Goal: Information Seeking & Learning: Understand process/instructions

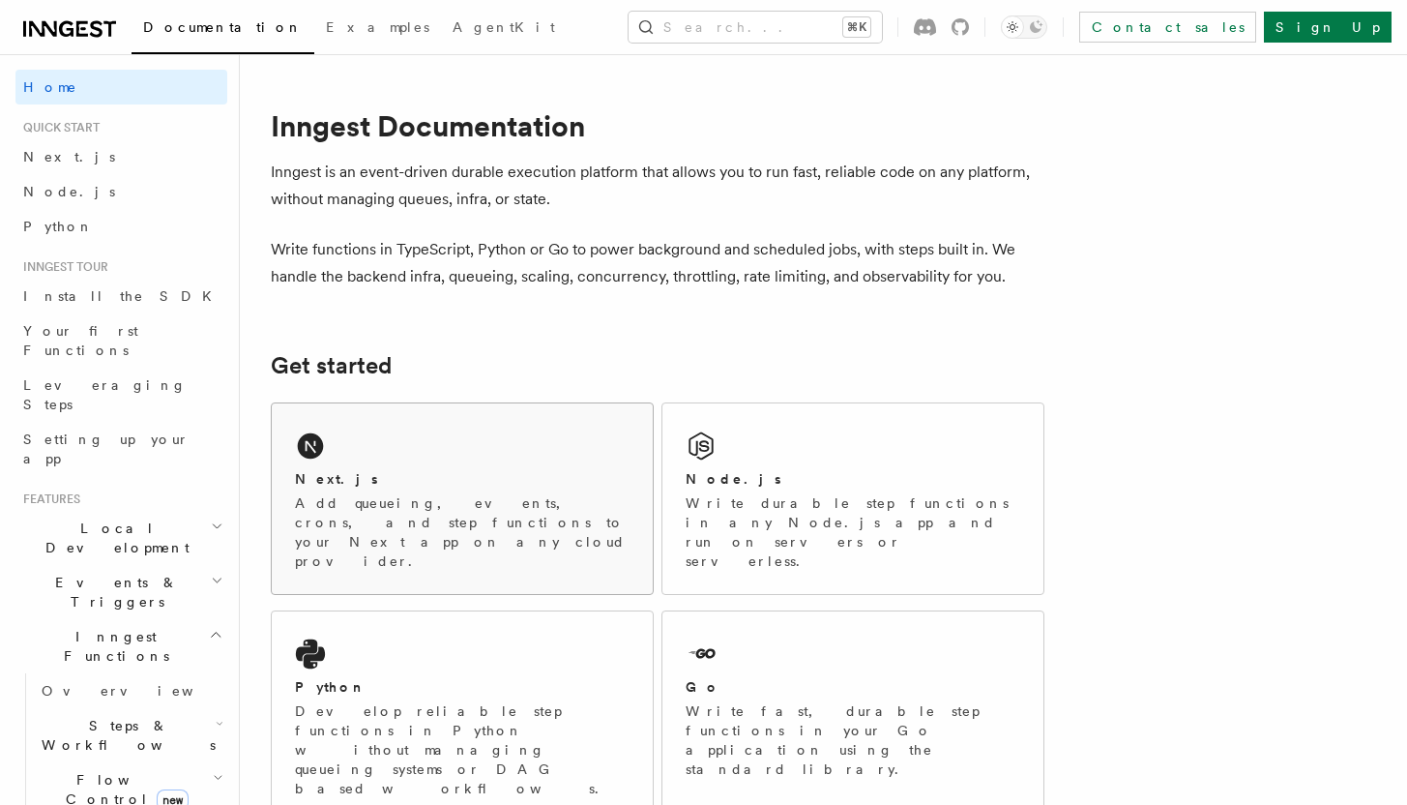
click at [413, 494] on p "Add queueing, events, crons, and step functions to your Next app on any cloud p…" at bounding box center [462, 531] width 335 height 77
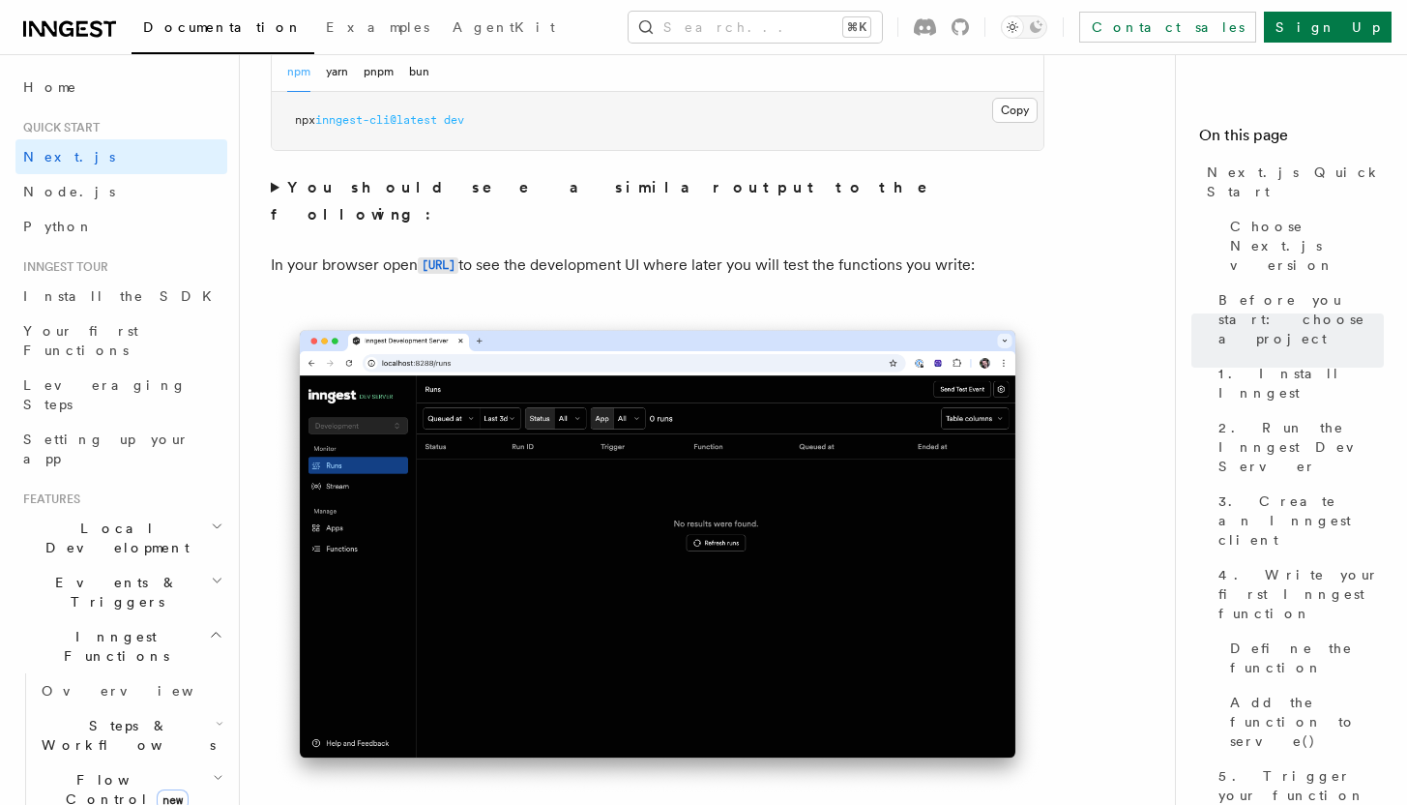
scroll to position [1509, 0]
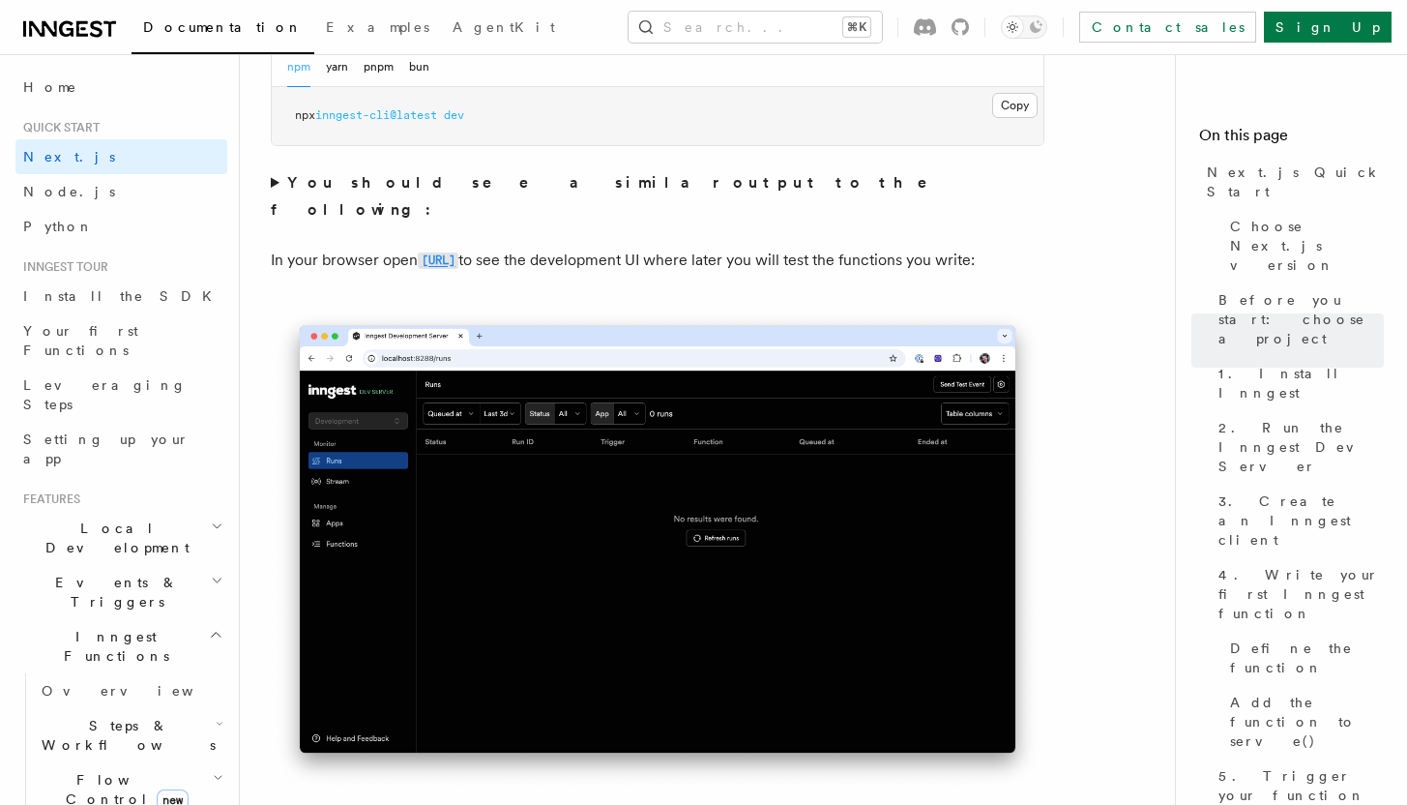
click at [458, 252] on code "[URL]" at bounding box center [438, 260] width 41 height 16
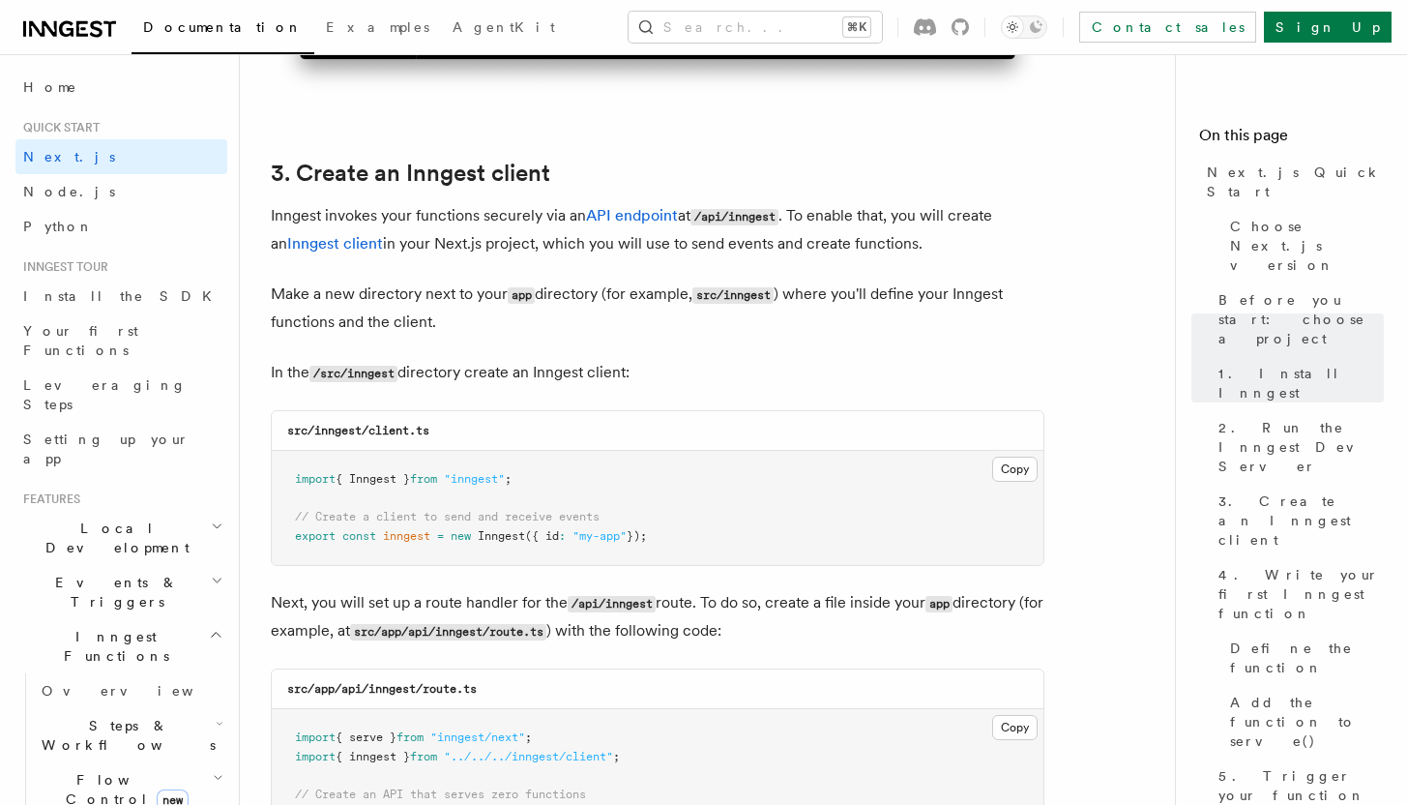
scroll to position [2407, 0]
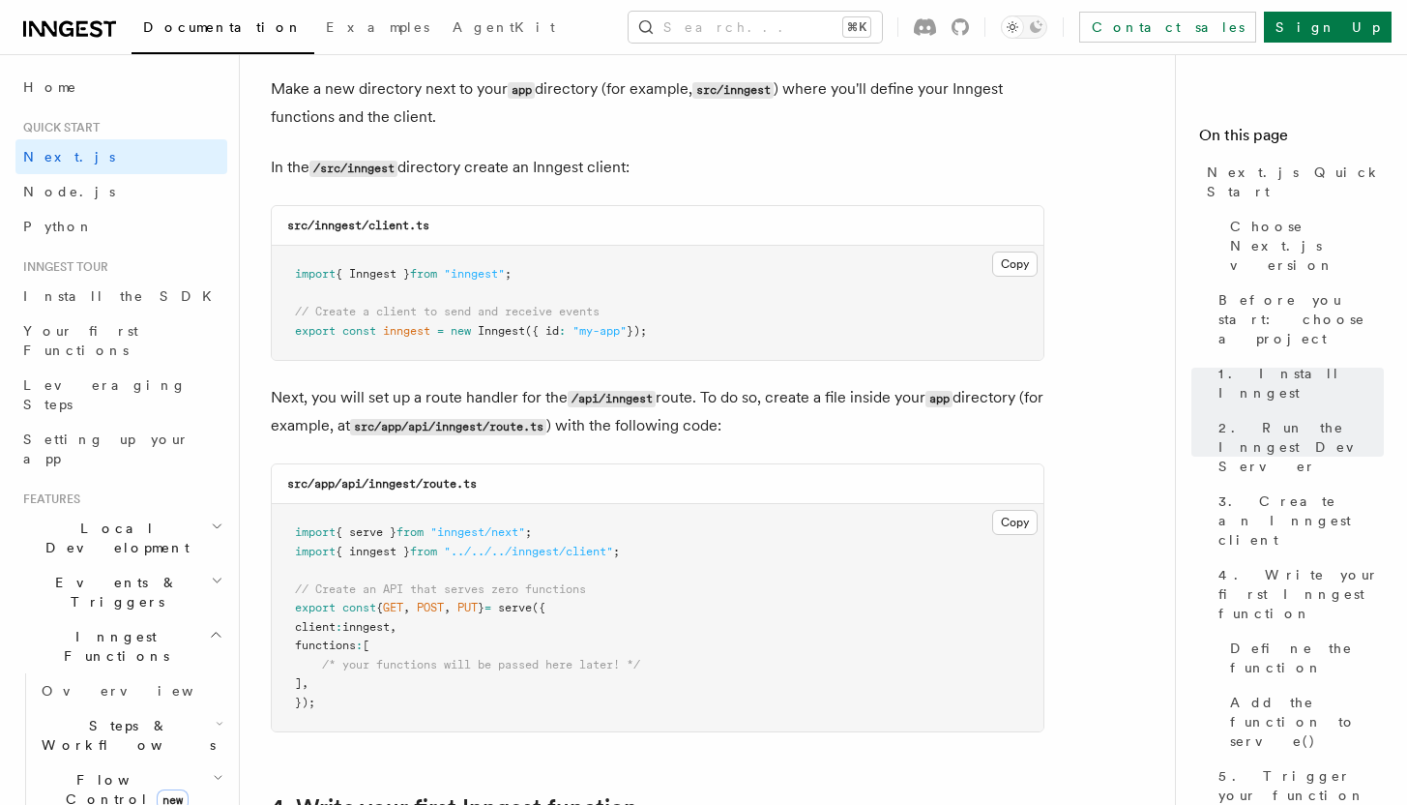
click at [99, 518] on span "Local Development" at bounding box center [112, 537] width 195 height 39
click at [98, 565] on link "Overview" at bounding box center [130, 582] width 193 height 35
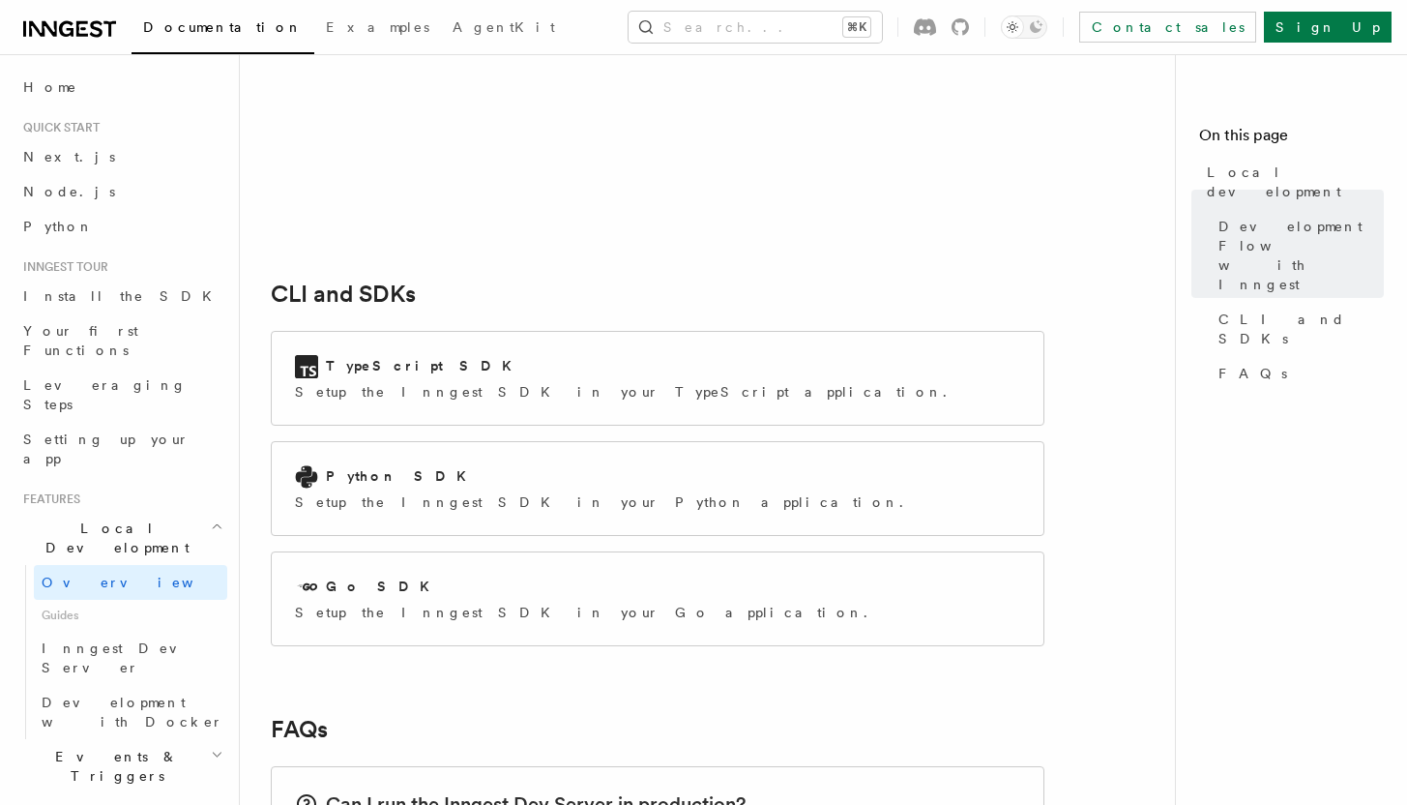
scroll to position [2416, 0]
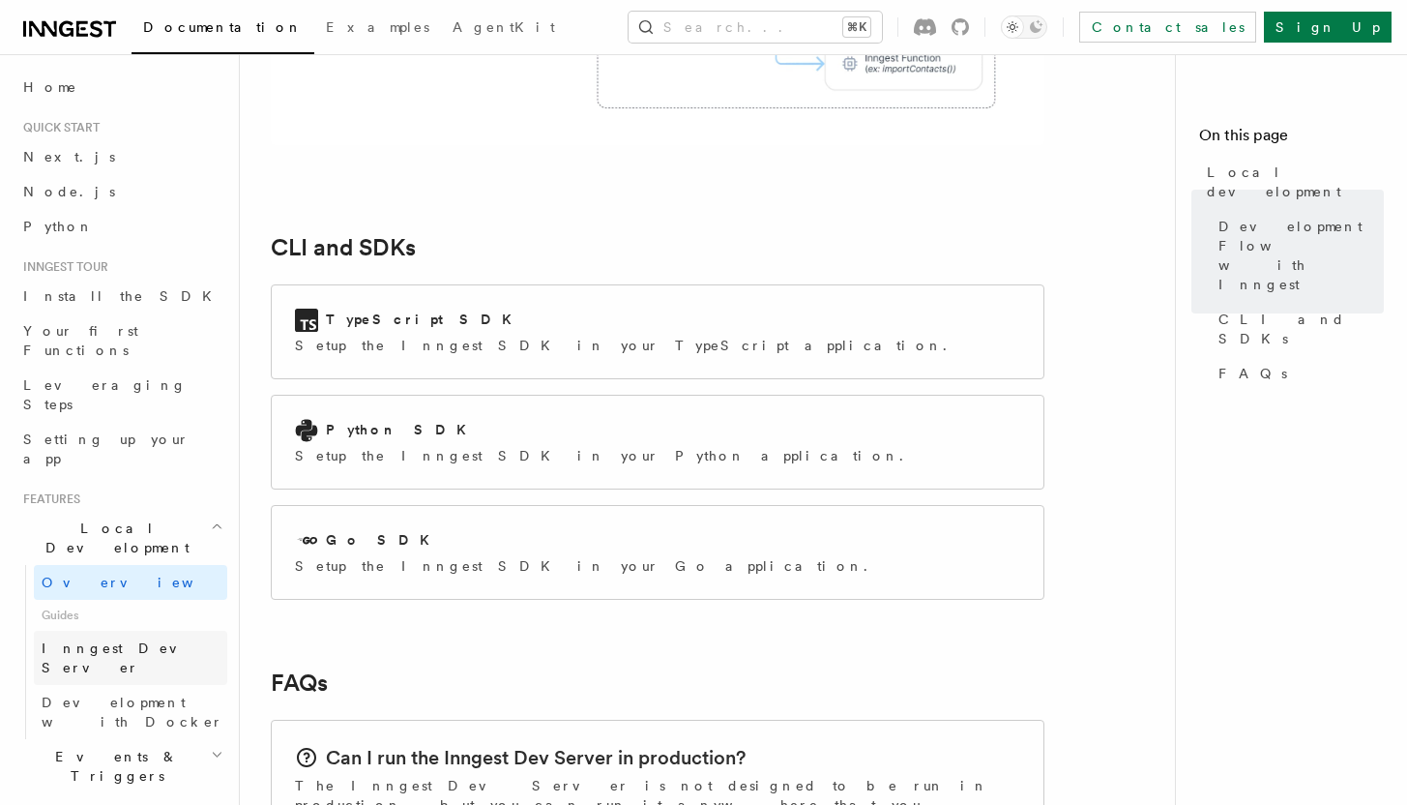
click at [132, 640] on span "Inngest Dev Server" at bounding box center [124, 657] width 165 height 35
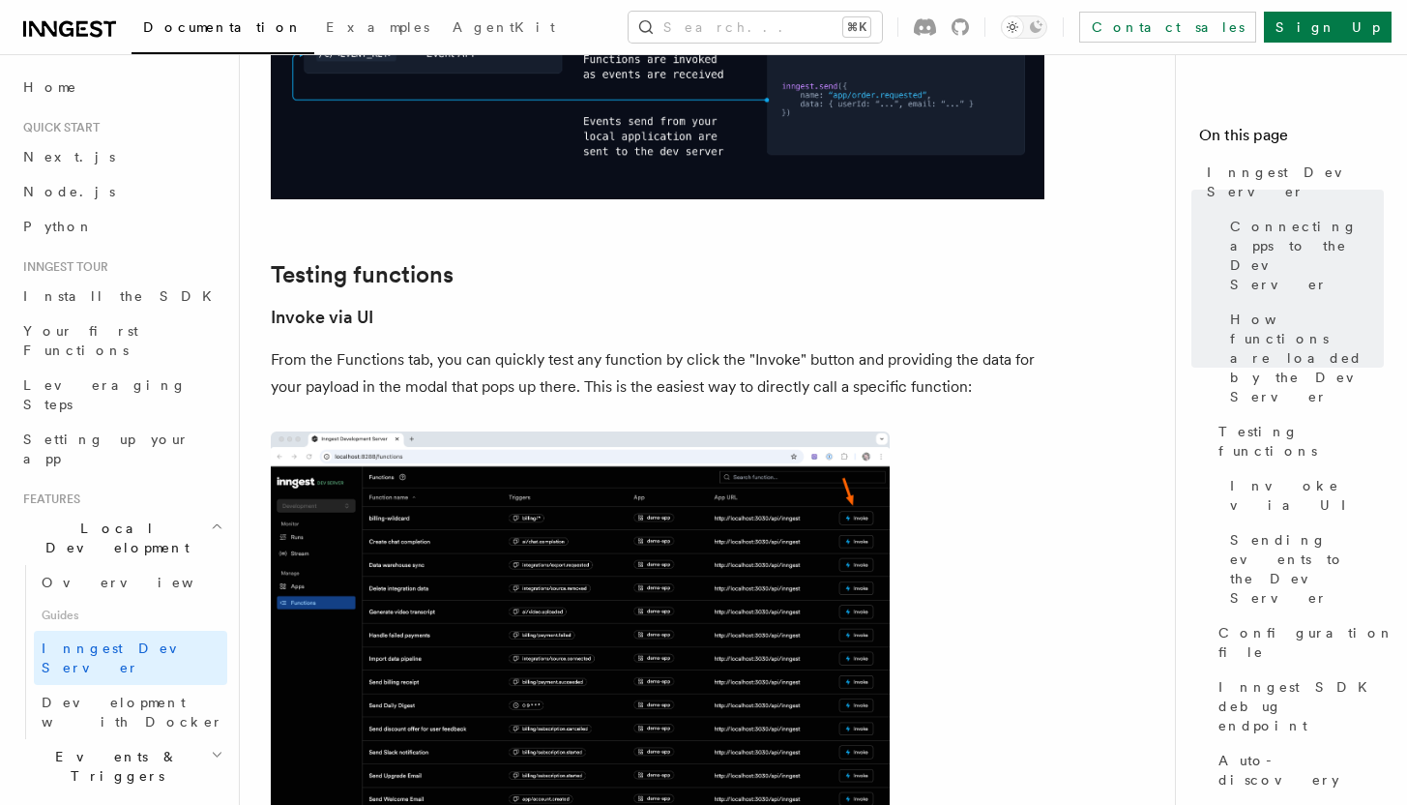
scroll to position [2017, 0]
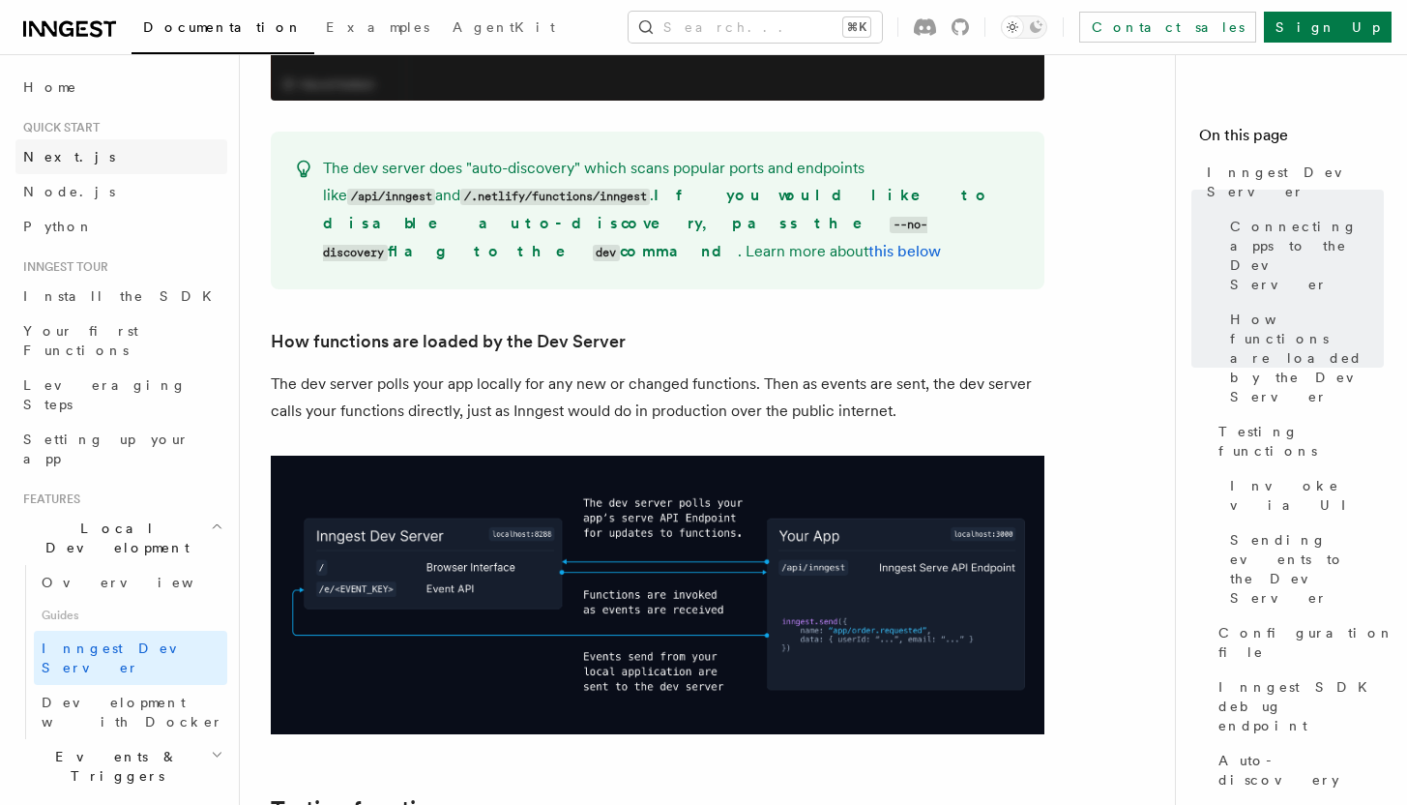
click at [41, 152] on span "Next.js" at bounding box center [69, 156] width 92 height 15
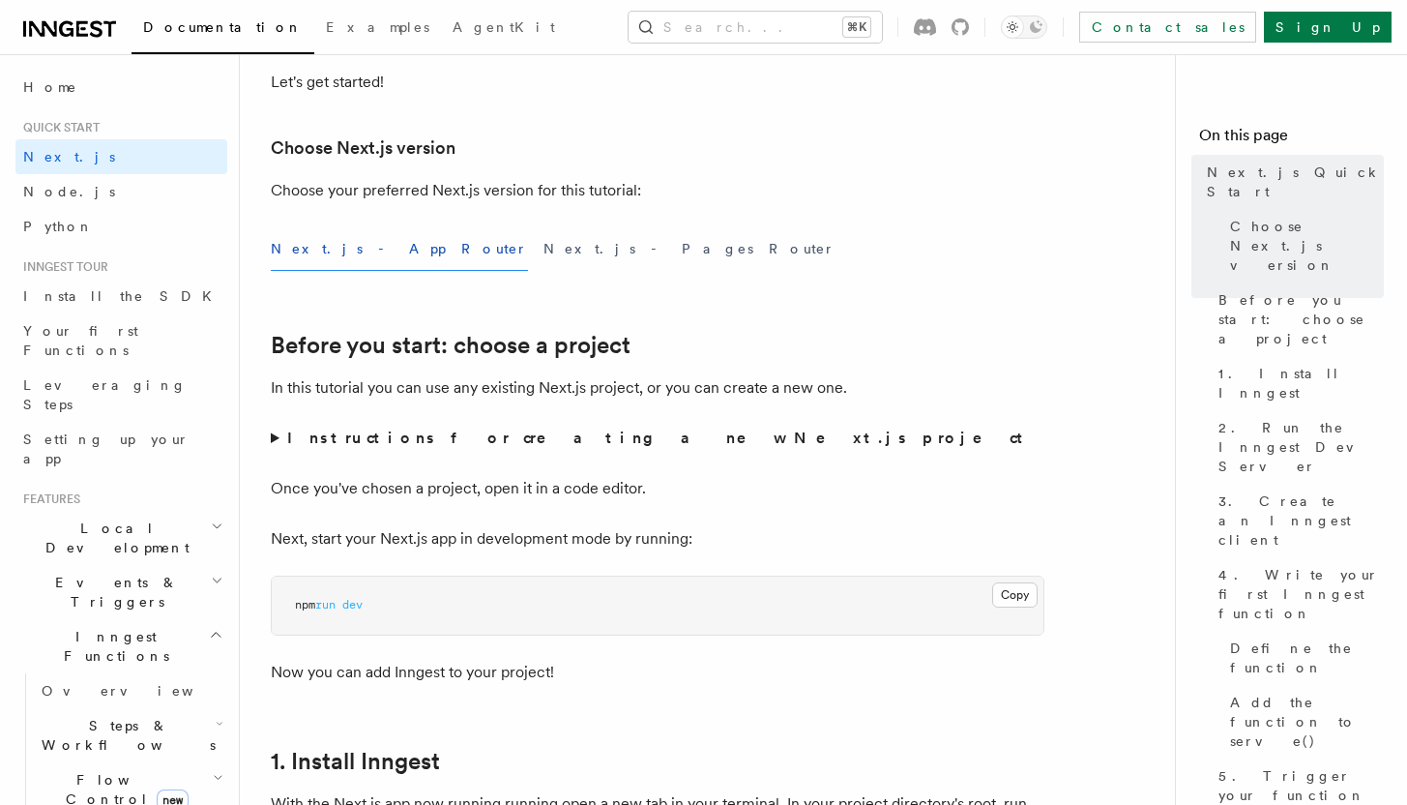
scroll to position [416, 0]
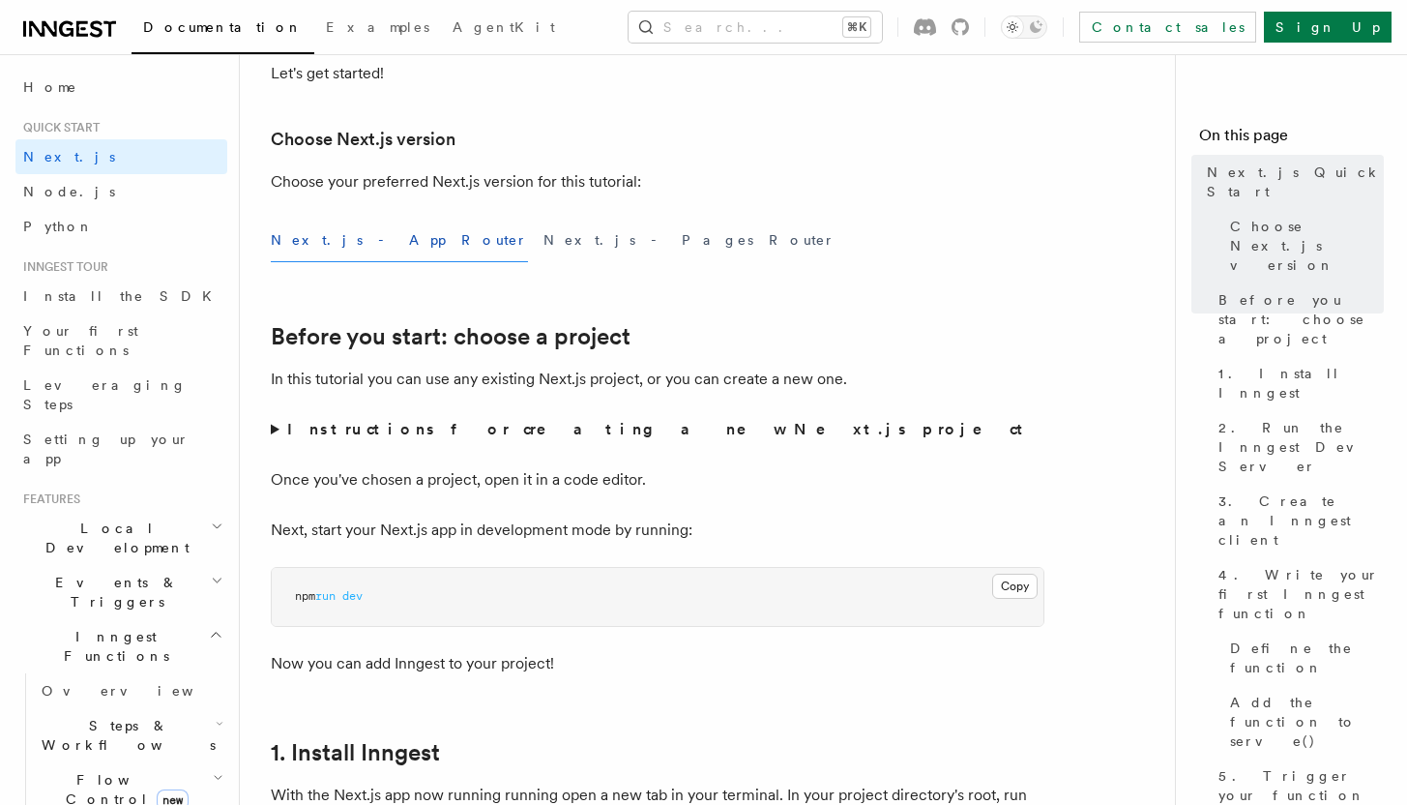
click at [275, 431] on summary "Instructions for creating a new Next.js project" at bounding box center [658, 429] width 774 height 27
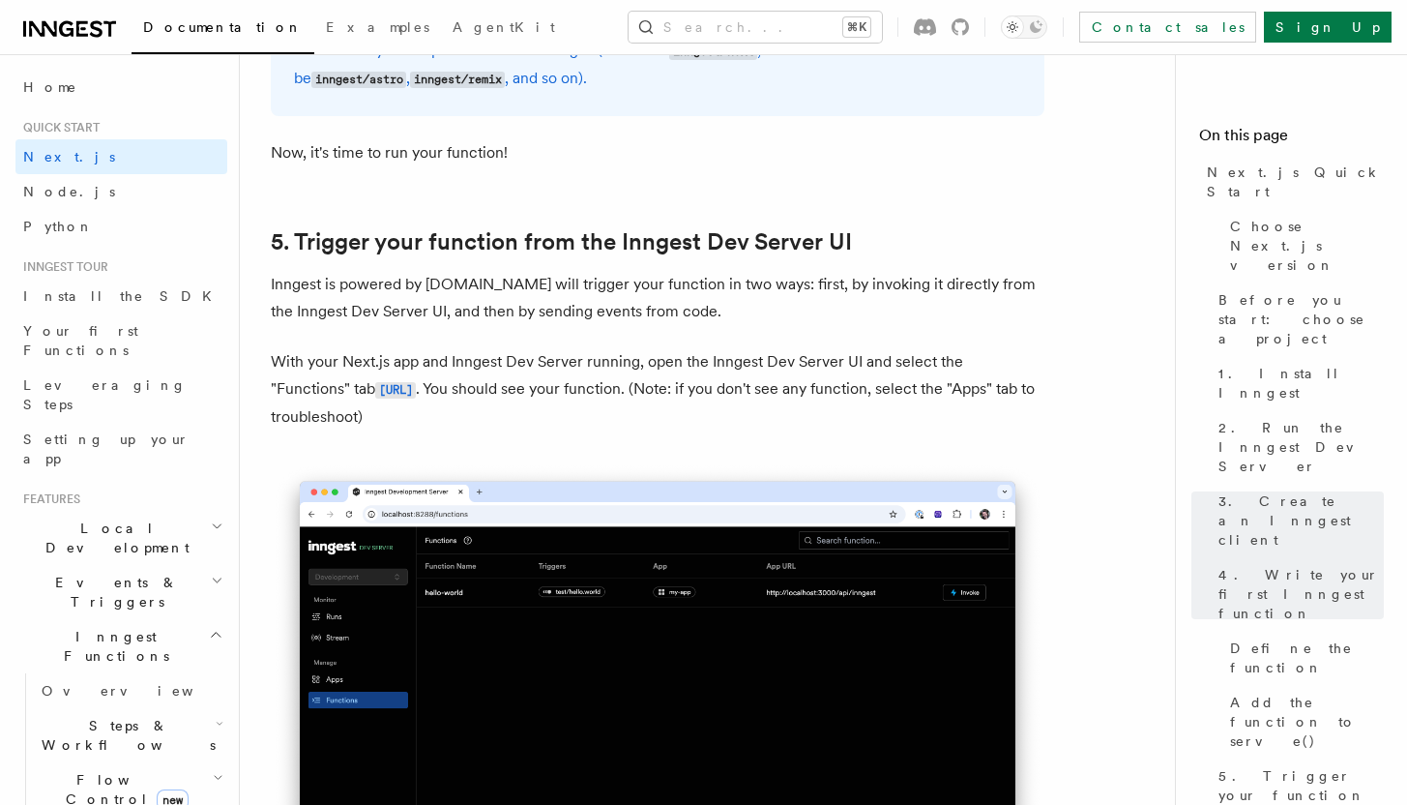
scroll to position [4477, 0]
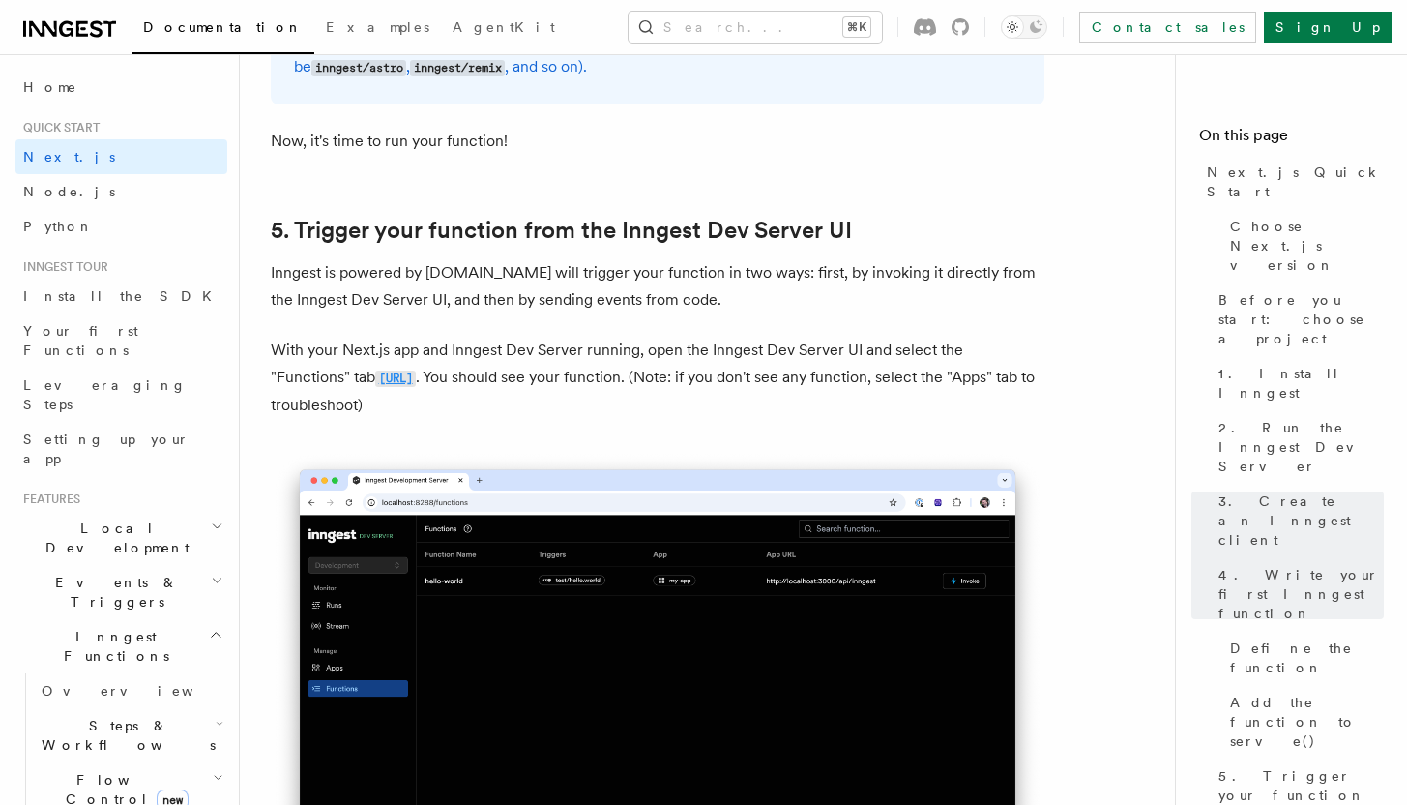
click at [416, 387] on code "http://localhost:8288/functions" at bounding box center [395, 378] width 41 height 16
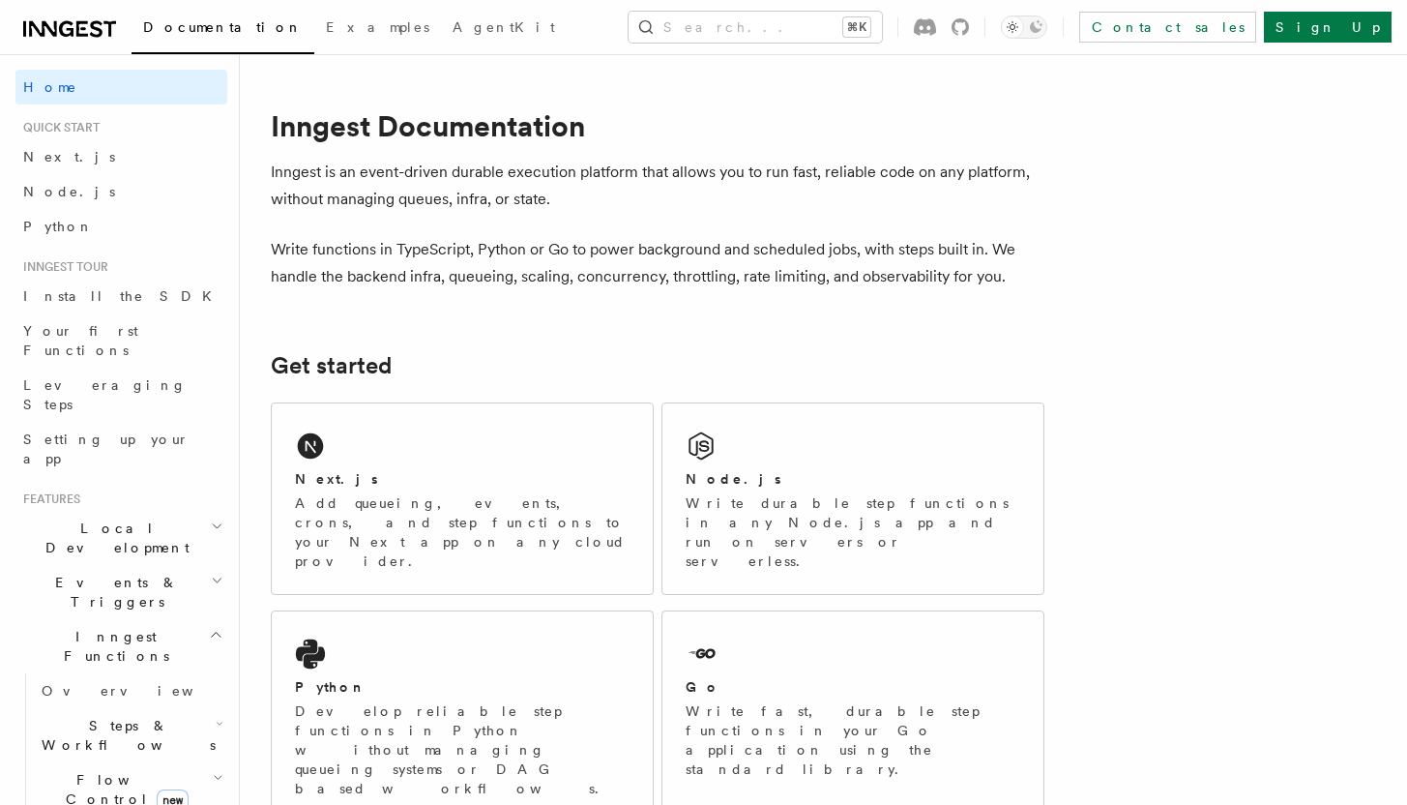
click at [178, 511] on h2 "Local Development" at bounding box center [121, 538] width 212 height 54
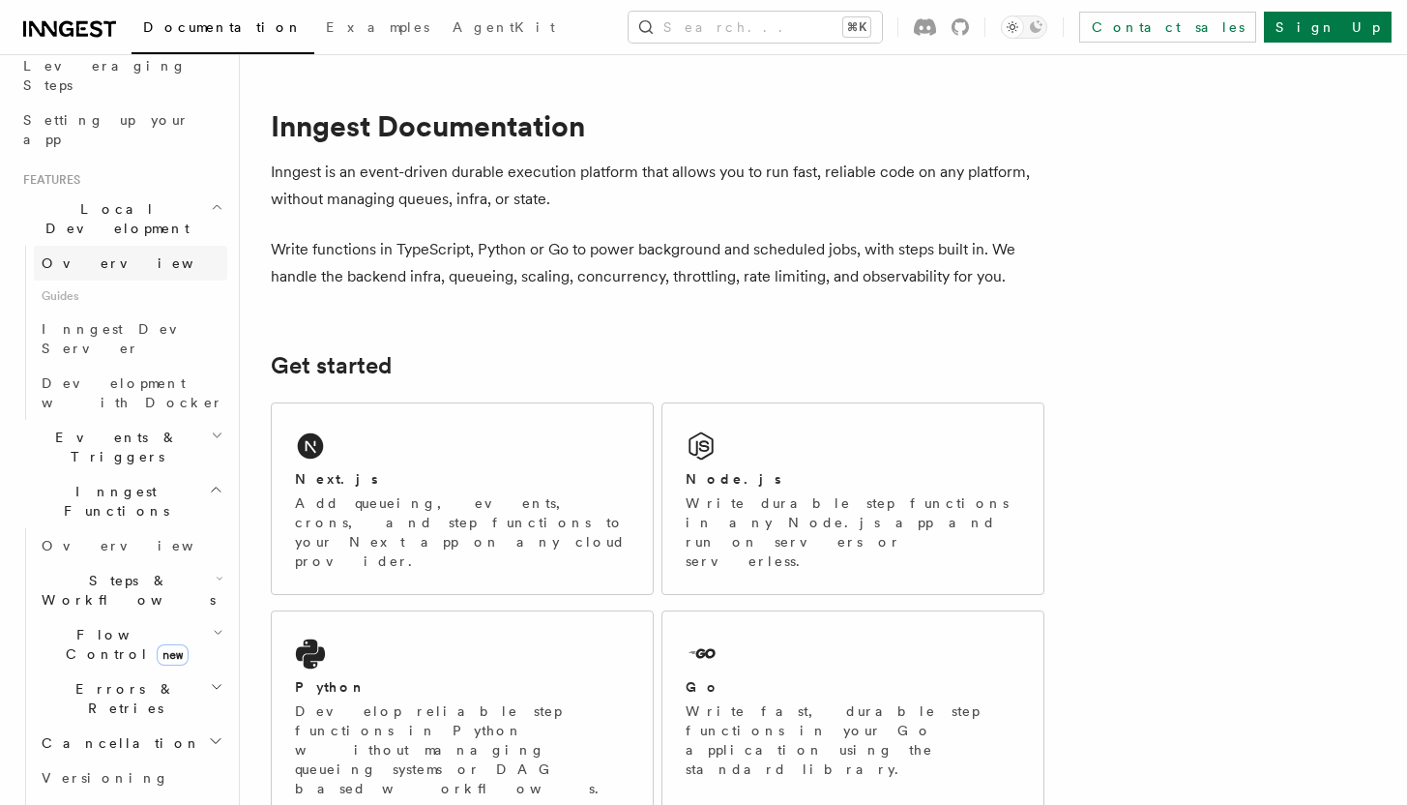
click at [73, 255] on span "Overview" at bounding box center [141, 262] width 199 height 15
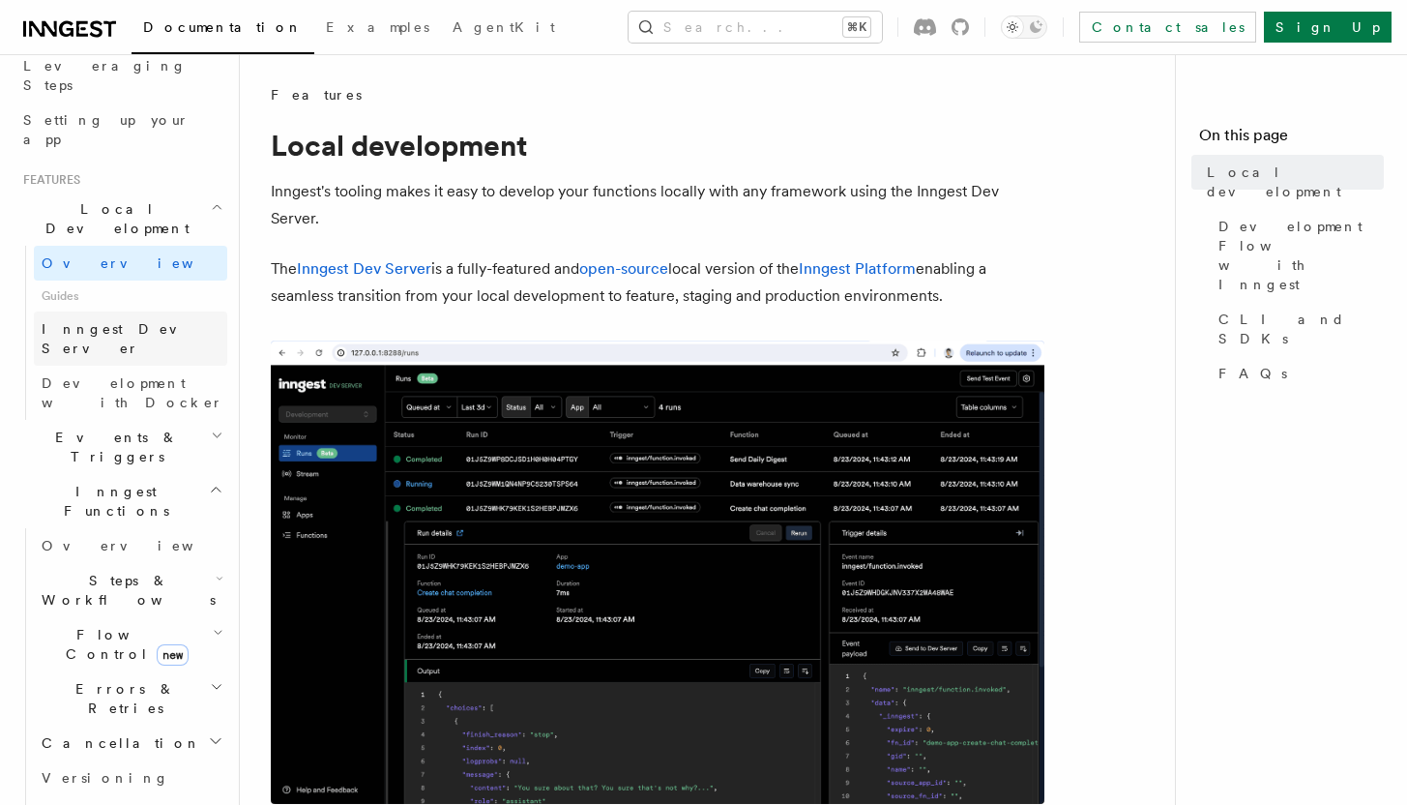
click at [86, 321] on span "Inngest Dev Server" at bounding box center [124, 338] width 165 height 35
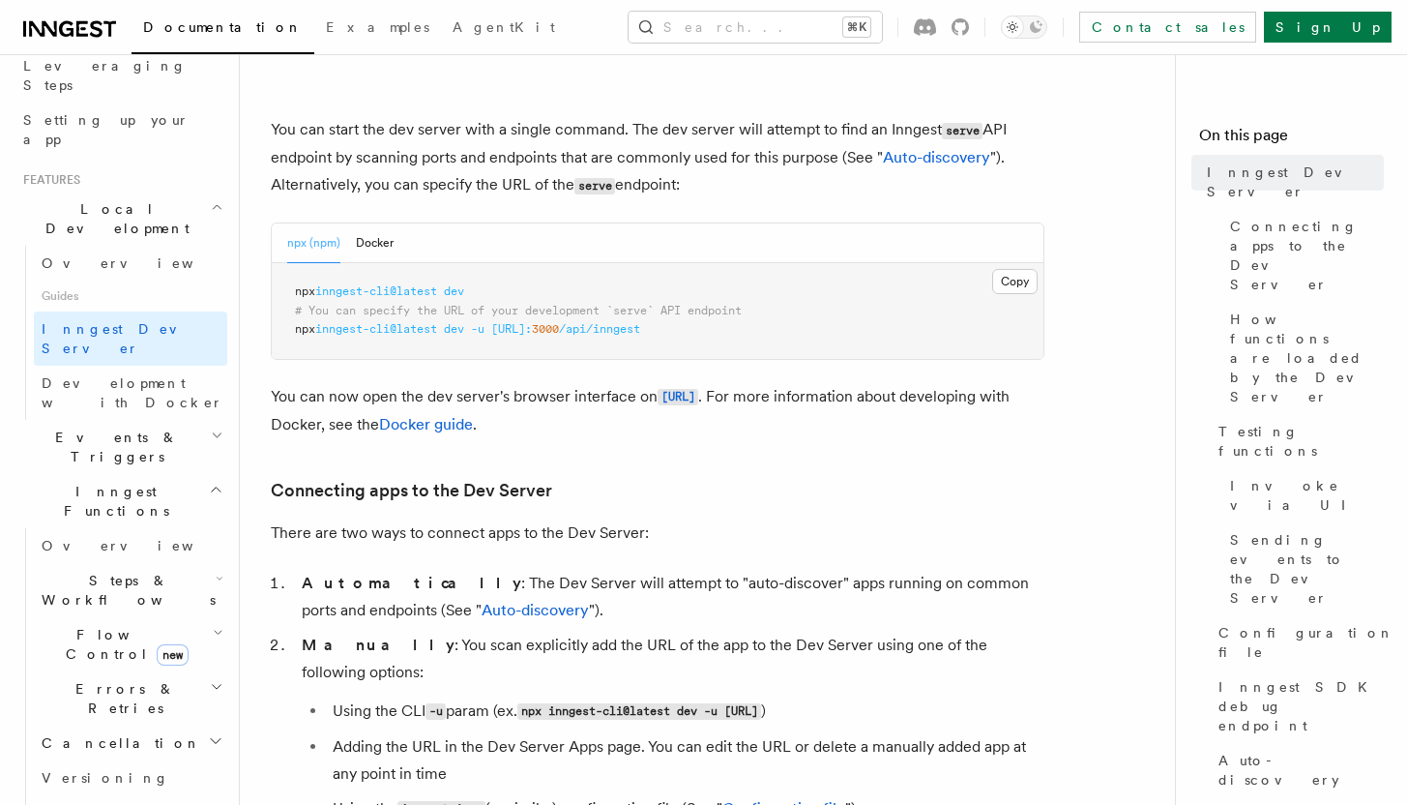
scroll to position [694, 0]
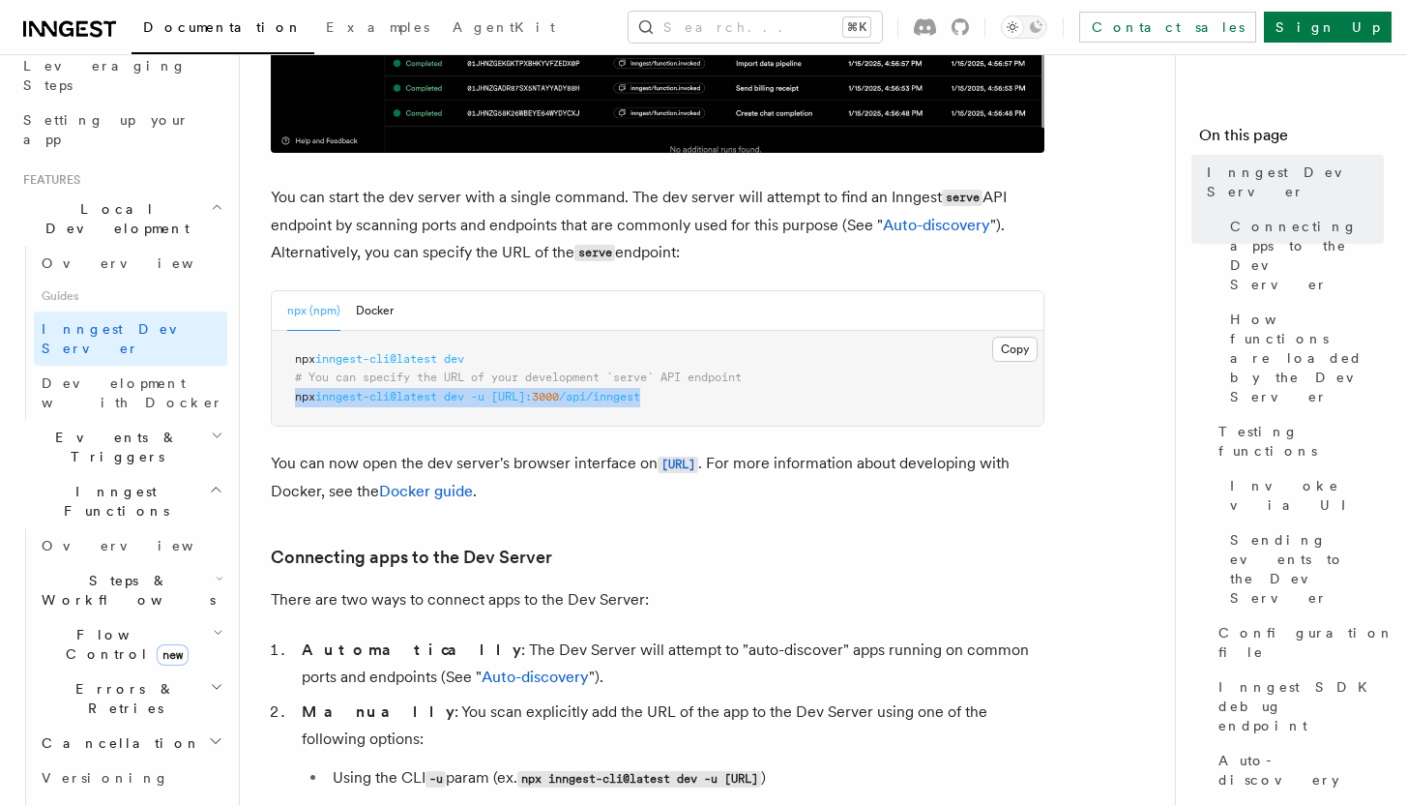
drag, startPoint x: 821, startPoint y: 404, endPoint x: 300, endPoint y: 476, distance: 526.1
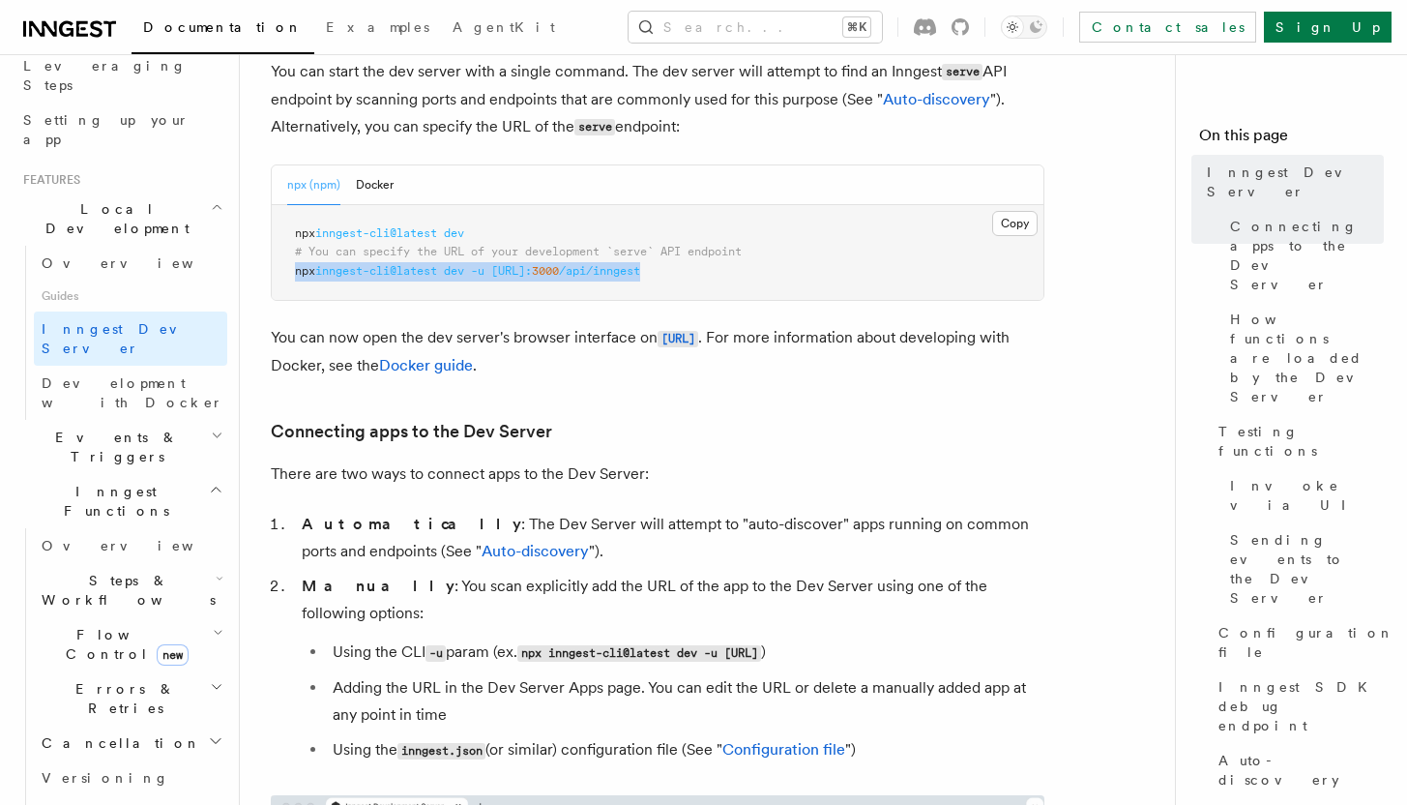
scroll to position [638, 0]
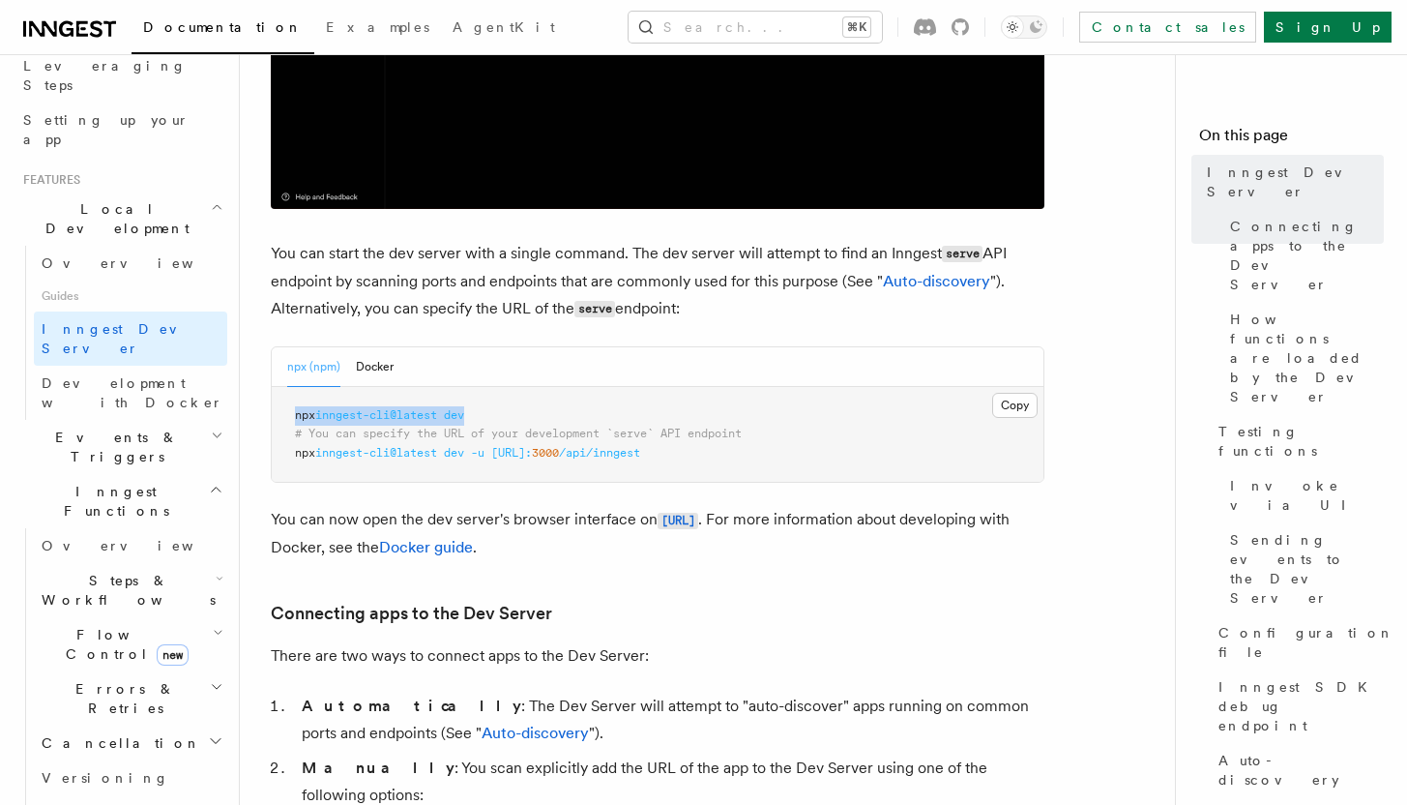
drag, startPoint x: 508, startPoint y: 415, endPoint x: 265, endPoint y: 409, distance: 242.8
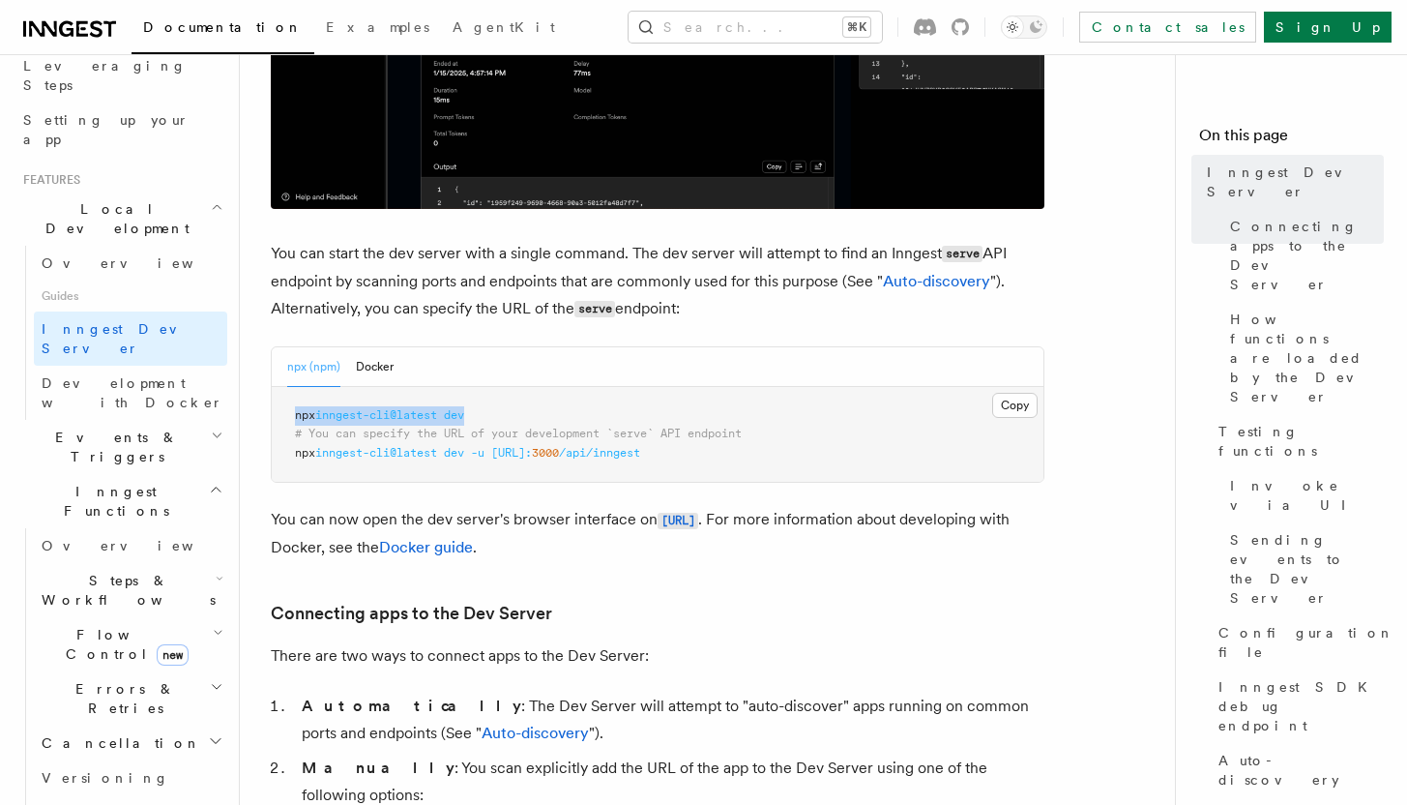
copy span "npx inngest-cli@latest dev"
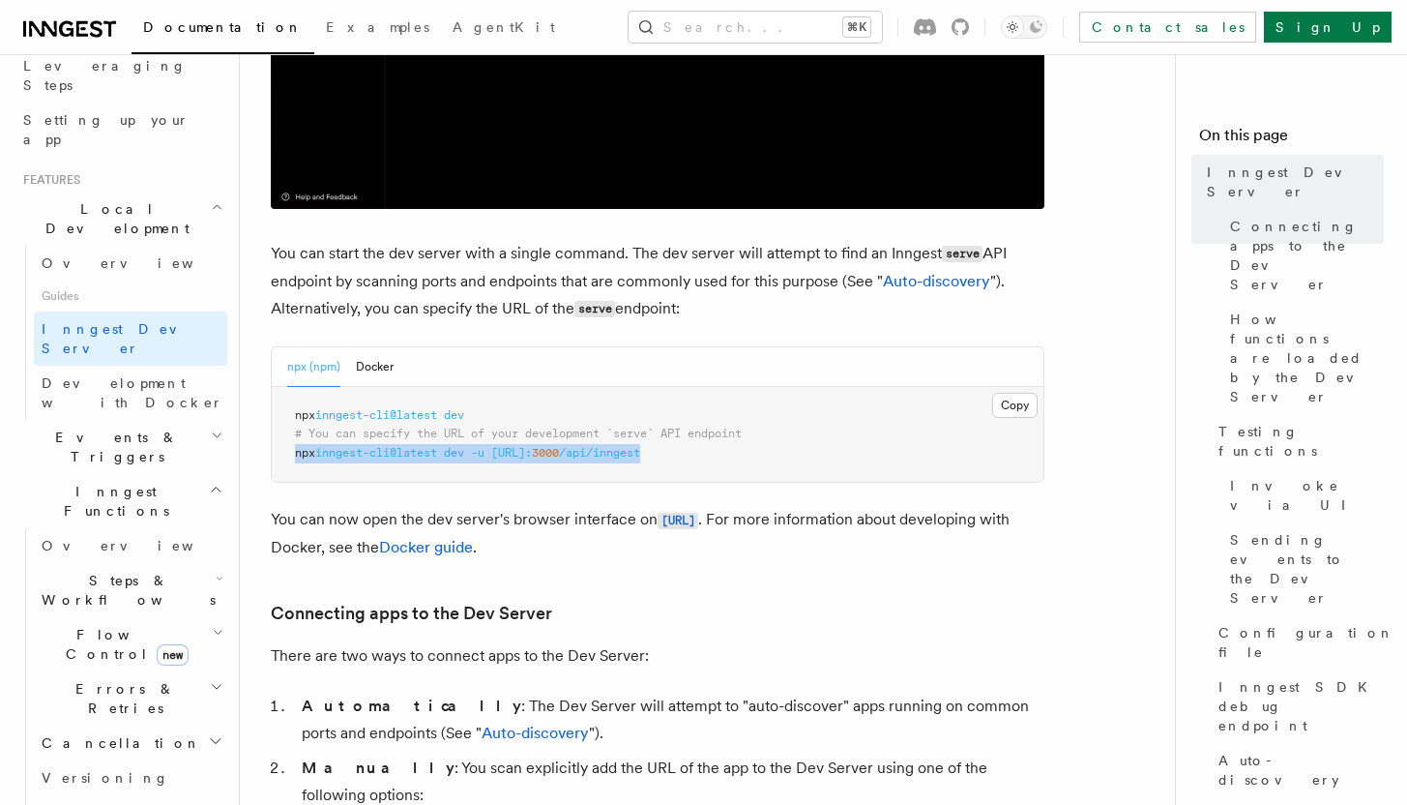
drag, startPoint x: 289, startPoint y: 455, endPoint x: 747, endPoint y: 464, distance: 457.5
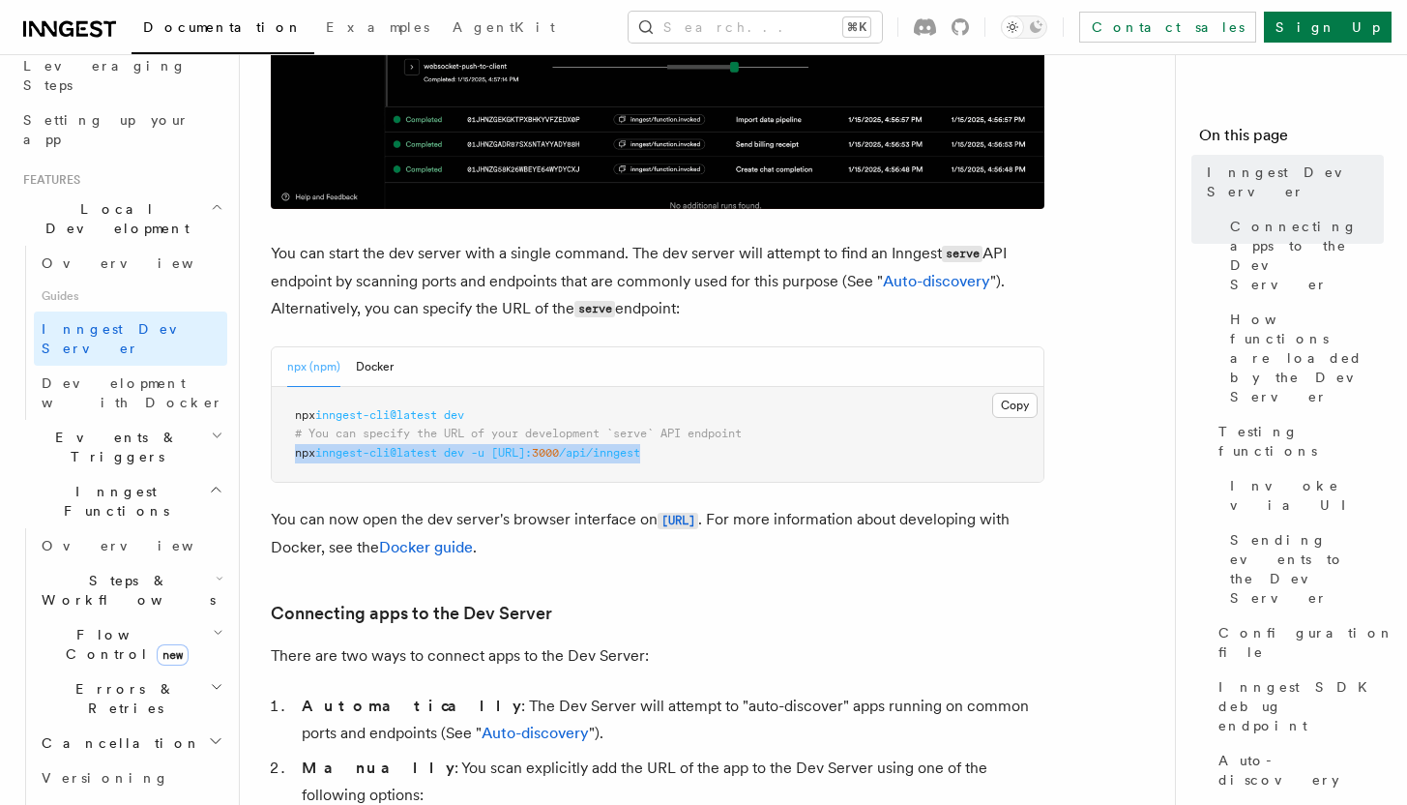
click at [747, 464] on pre "npx inngest-cli@latest dev # You can specify the URL of your development `serve…" at bounding box center [658, 435] width 772 height 96
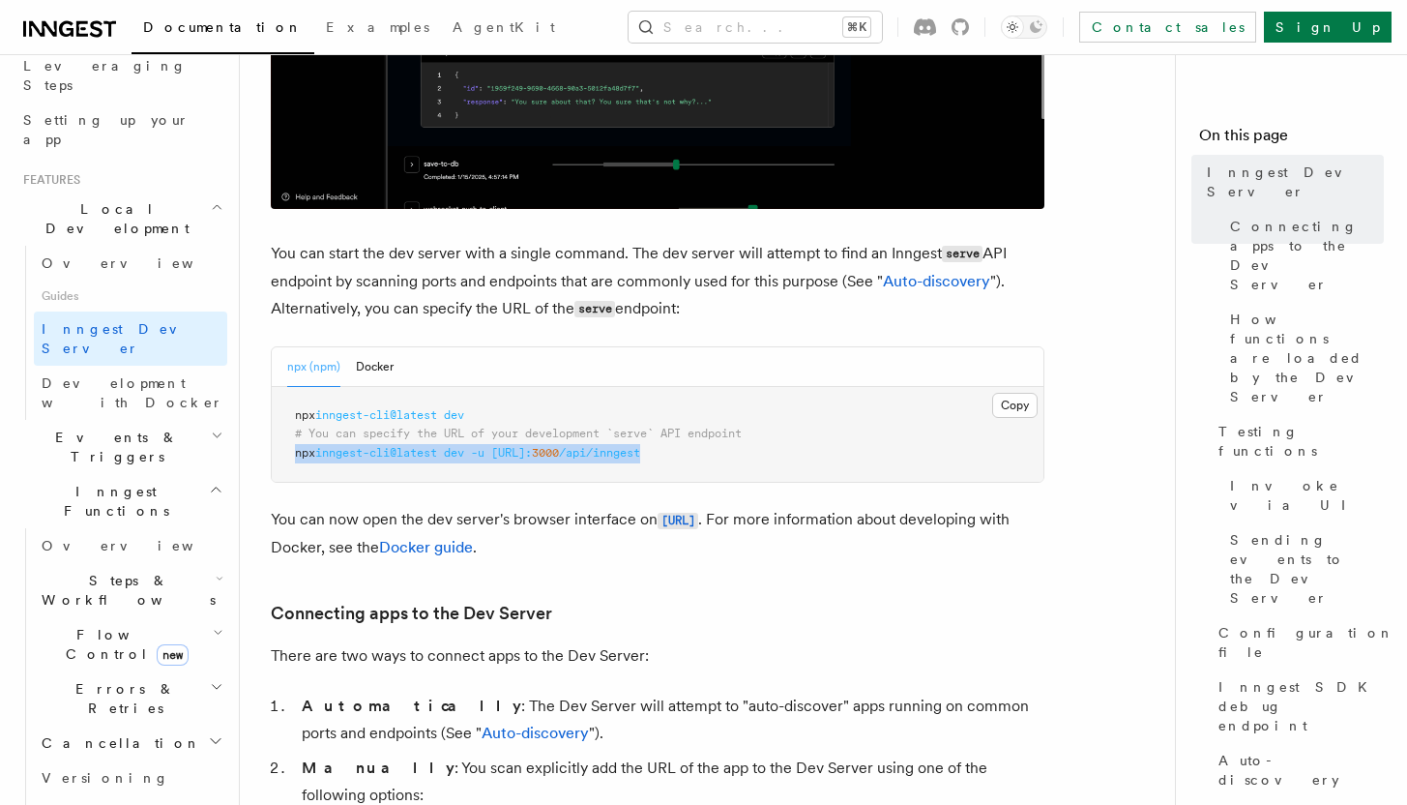
copy span "npx inngest-cli@latest dev -u [URL]: 3000 /api/inngest"
